Goal: Task Accomplishment & Management: Use online tool/utility

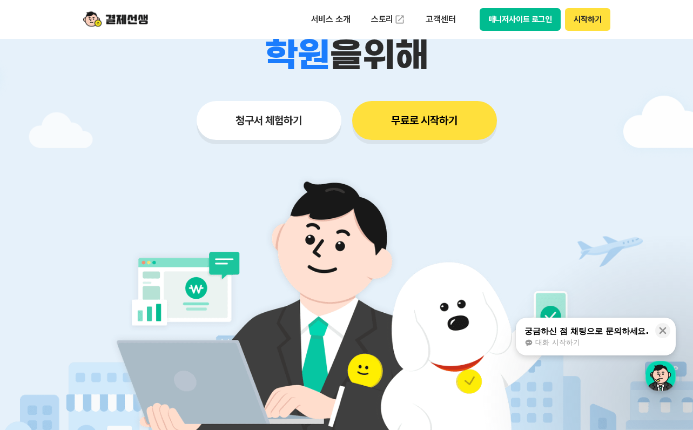
scroll to position [54, 0]
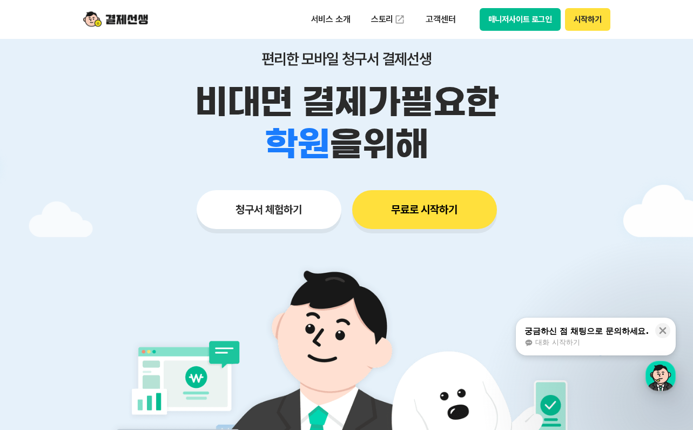
click at [277, 225] on button "청구서 체험하기" at bounding box center [269, 209] width 145 height 39
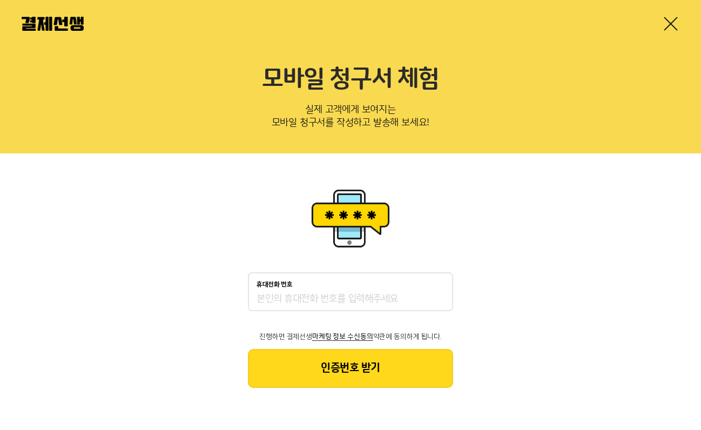
click at [667, 29] on link at bounding box center [671, 23] width 17 height 17
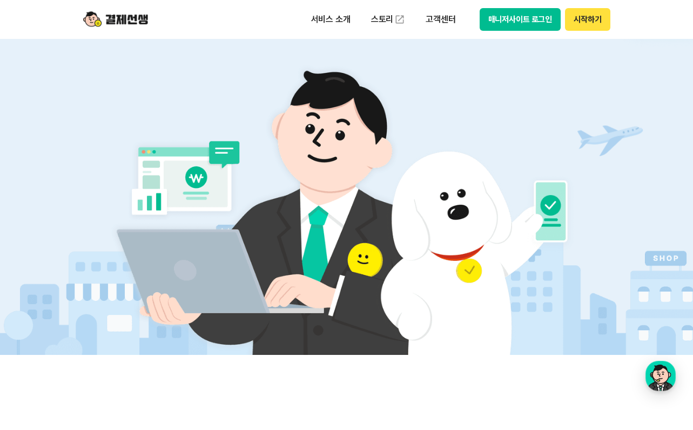
scroll to position [432, 0]
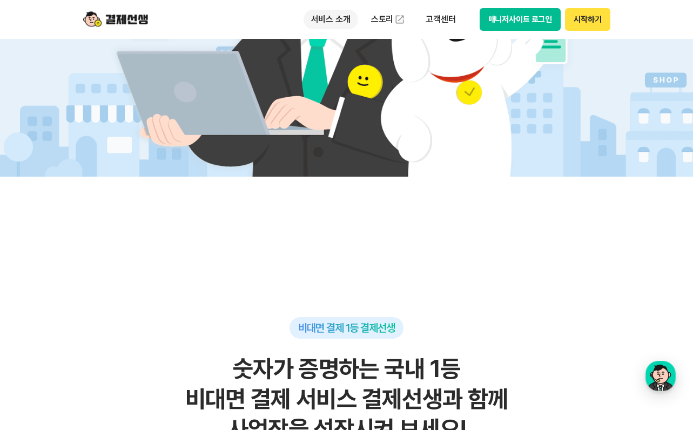
click at [333, 22] on p "서비스 소개" at bounding box center [331, 19] width 55 height 19
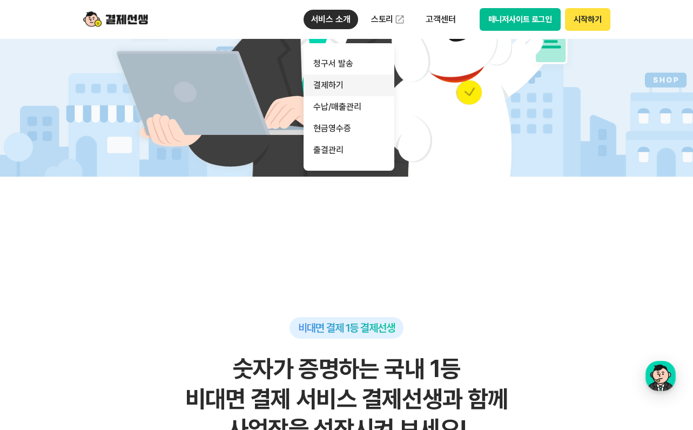
click at [341, 93] on link "결제하기" at bounding box center [349, 86] width 91 height 22
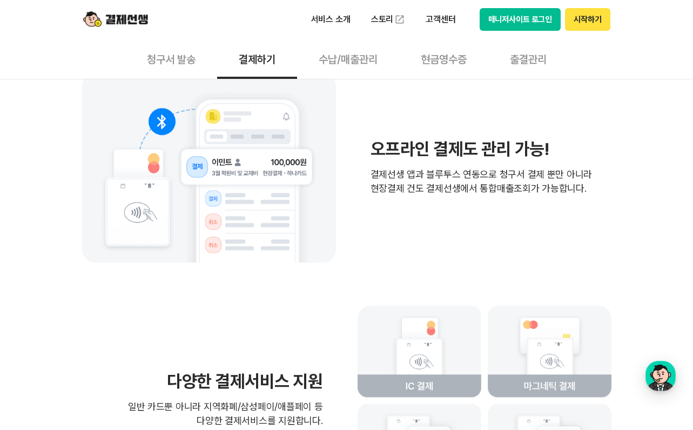
scroll to position [2486, 0]
